Goal: Use online tool/utility: Utilize a website feature to perform a specific function

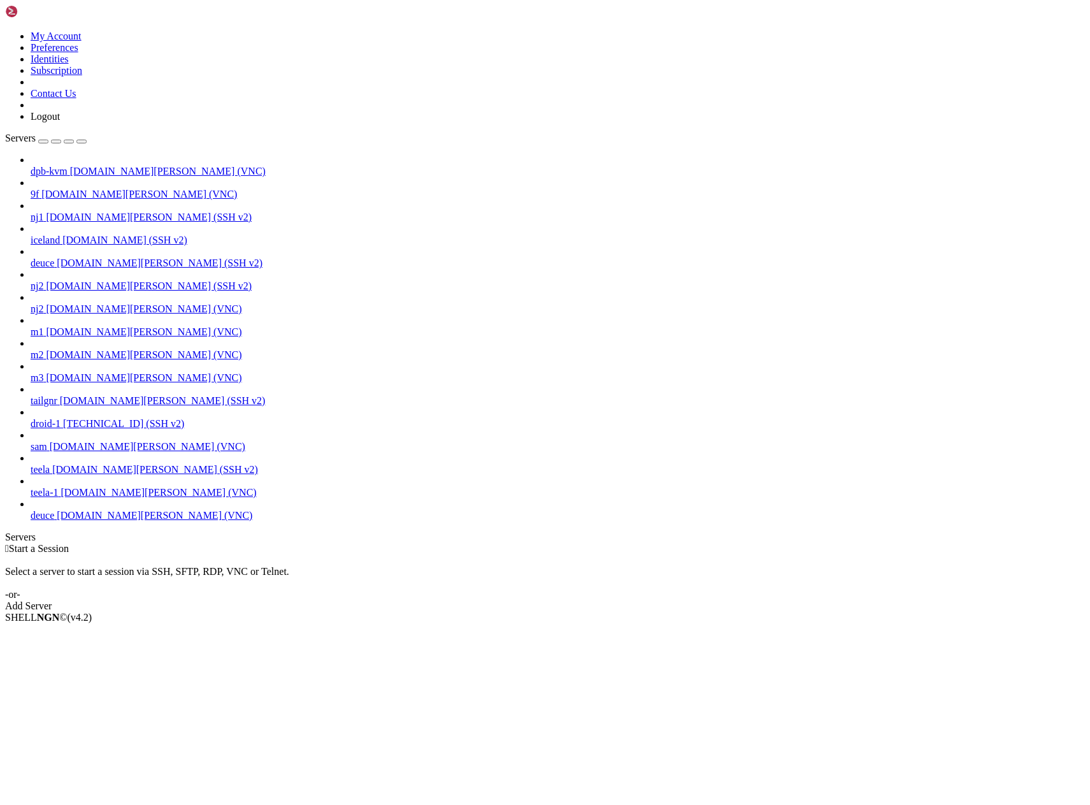
click at [57, 520] on span "[DOMAIN_NAME][PERSON_NAME] (VNC)" at bounding box center [155, 515] width 196 height 11
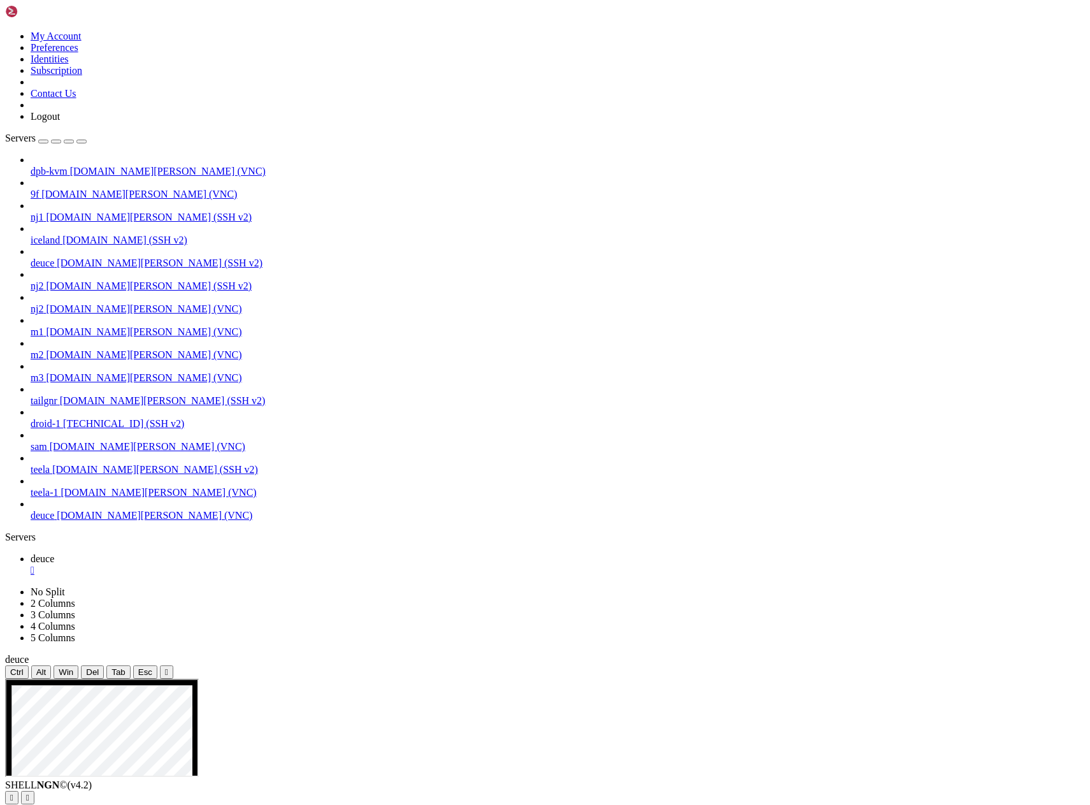
click at [82, 141] on icon "button" at bounding box center [82, 141] width 0 height 0
